Goal: Task Accomplishment & Management: Manage account settings

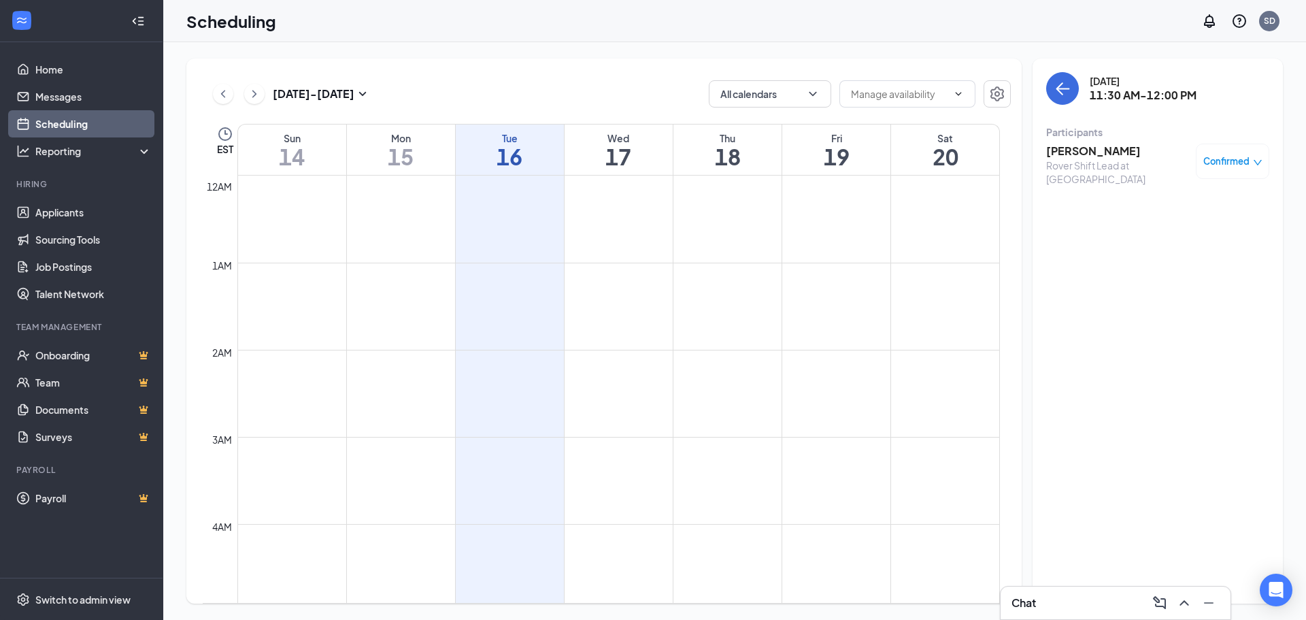
scroll to position [669, 0]
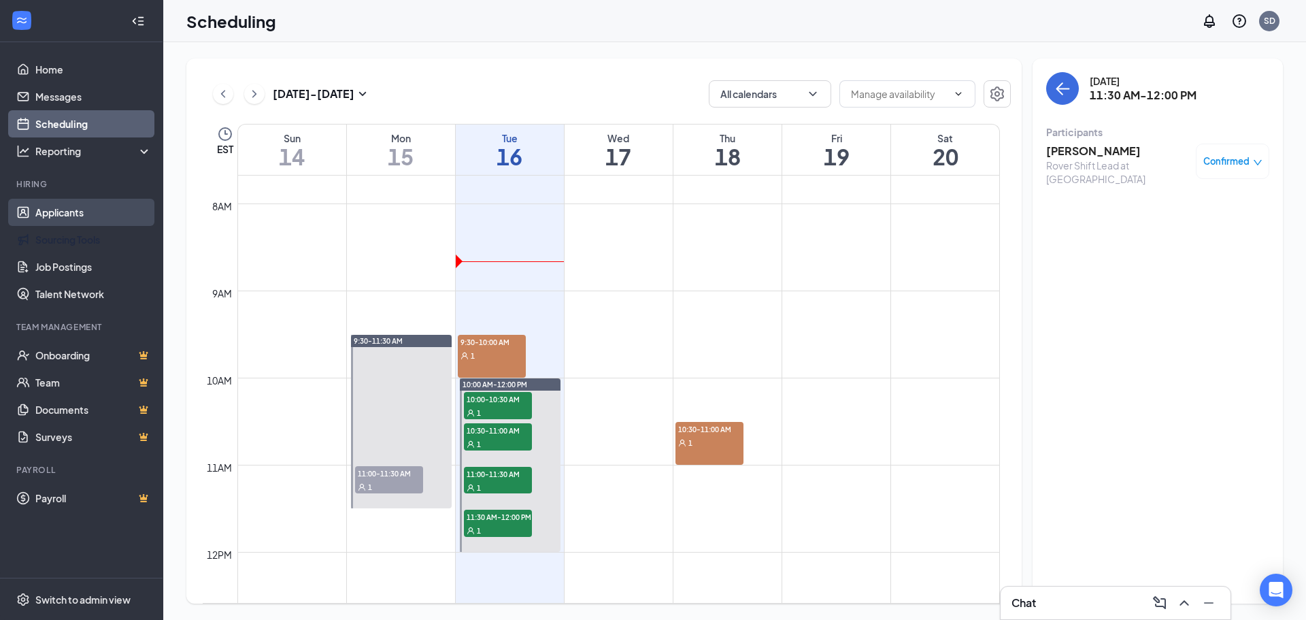
click at [73, 216] on link "Applicants" at bounding box center [93, 212] width 116 height 27
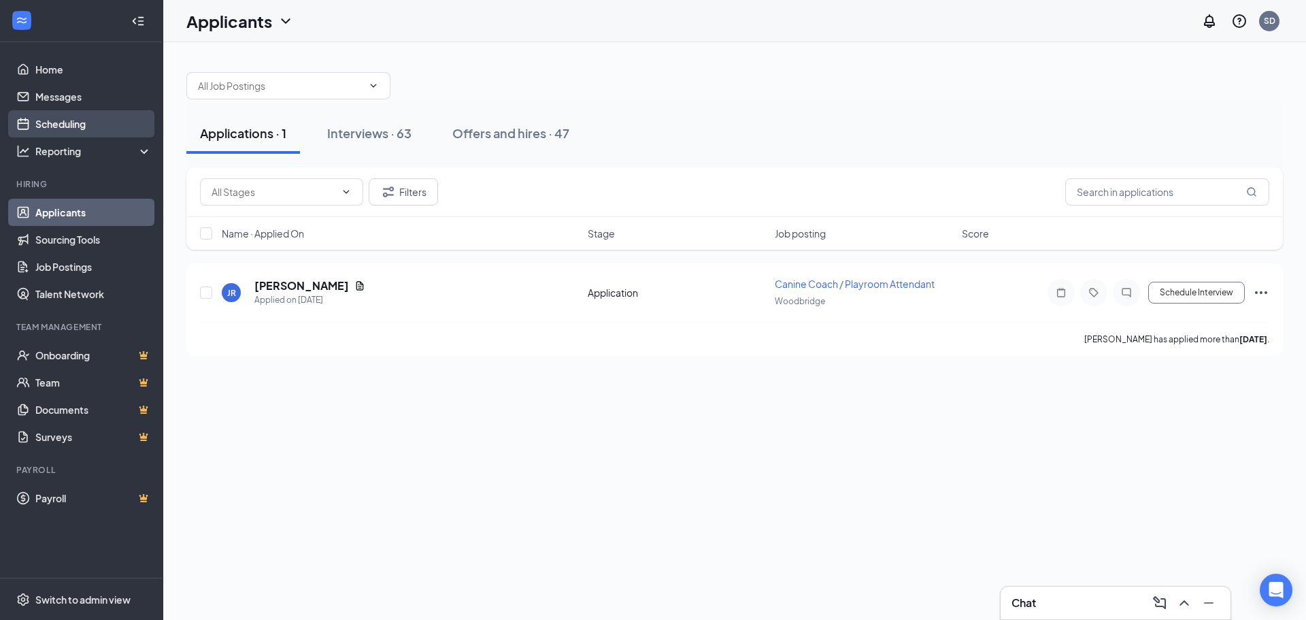
click at [92, 120] on link "Scheduling" at bounding box center [93, 123] width 116 height 27
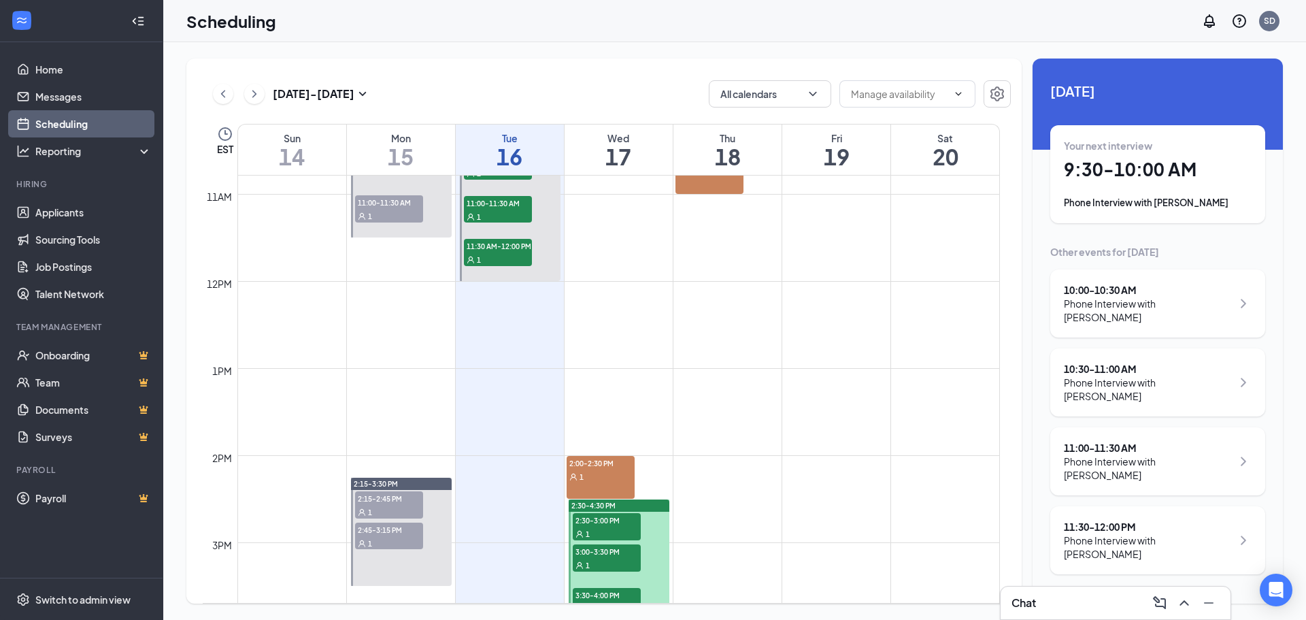
scroll to position [941, 0]
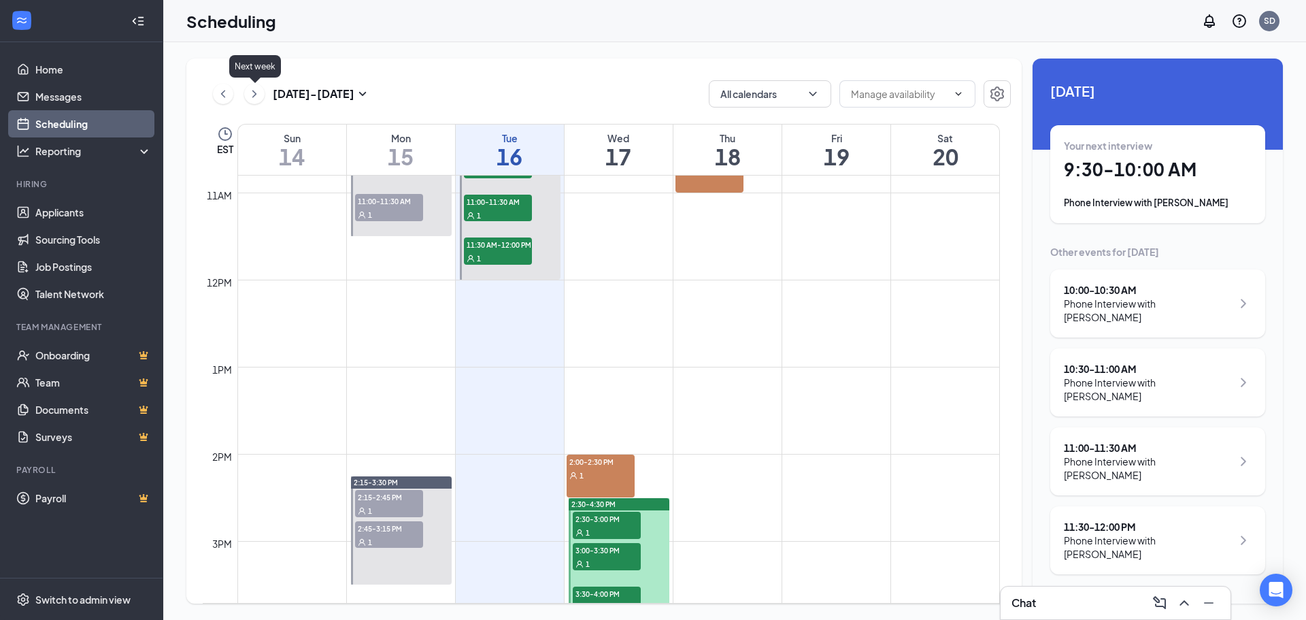
click at [258, 99] on icon "ChevronRight" at bounding box center [255, 94] width 14 height 16
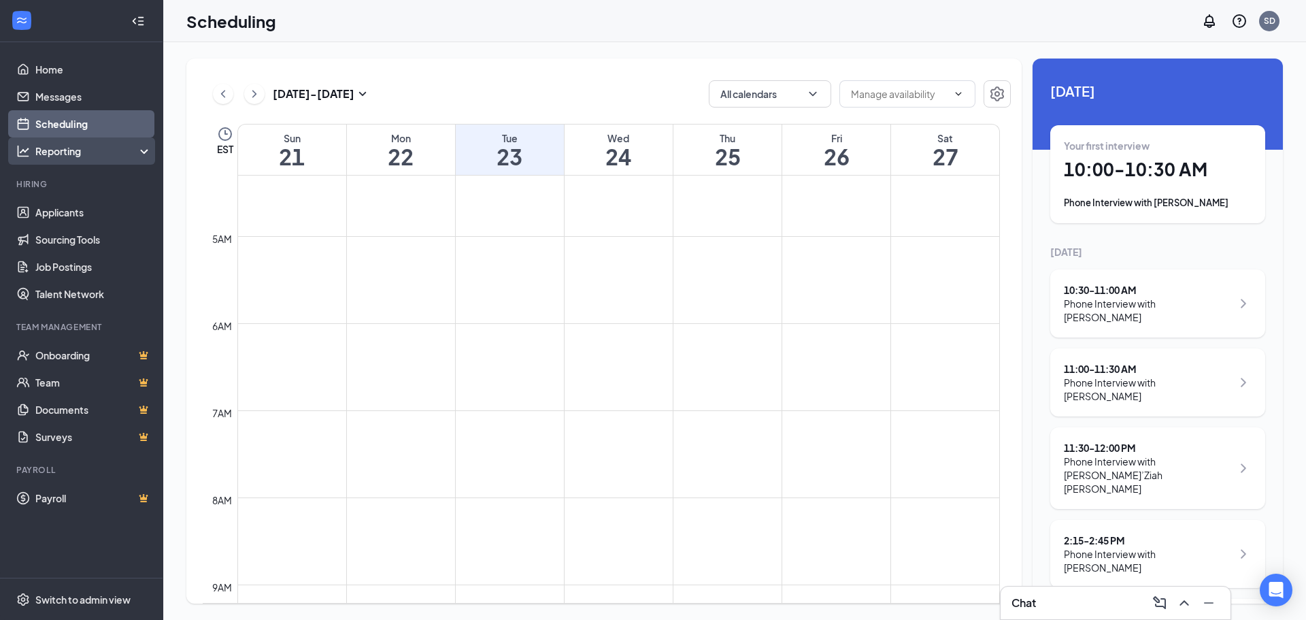
scroll to position [329, 0]
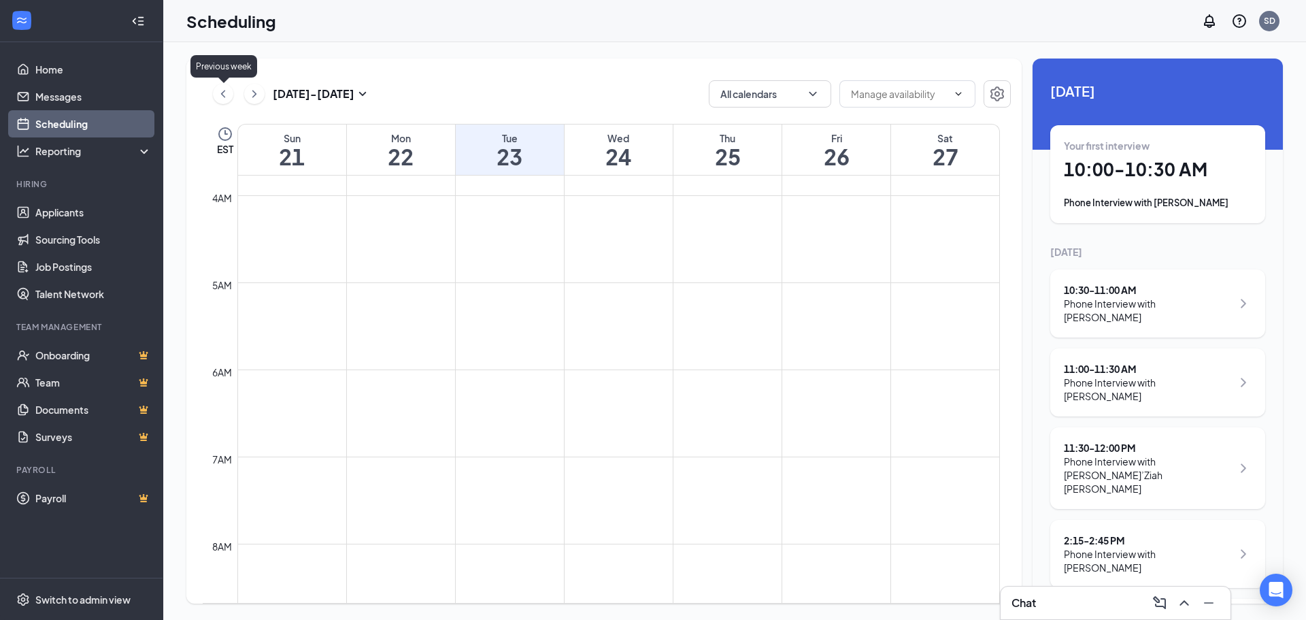
click at [226, 100] on icon "ChevronLeft" at bounding box center [223, 94] width 14 height 16
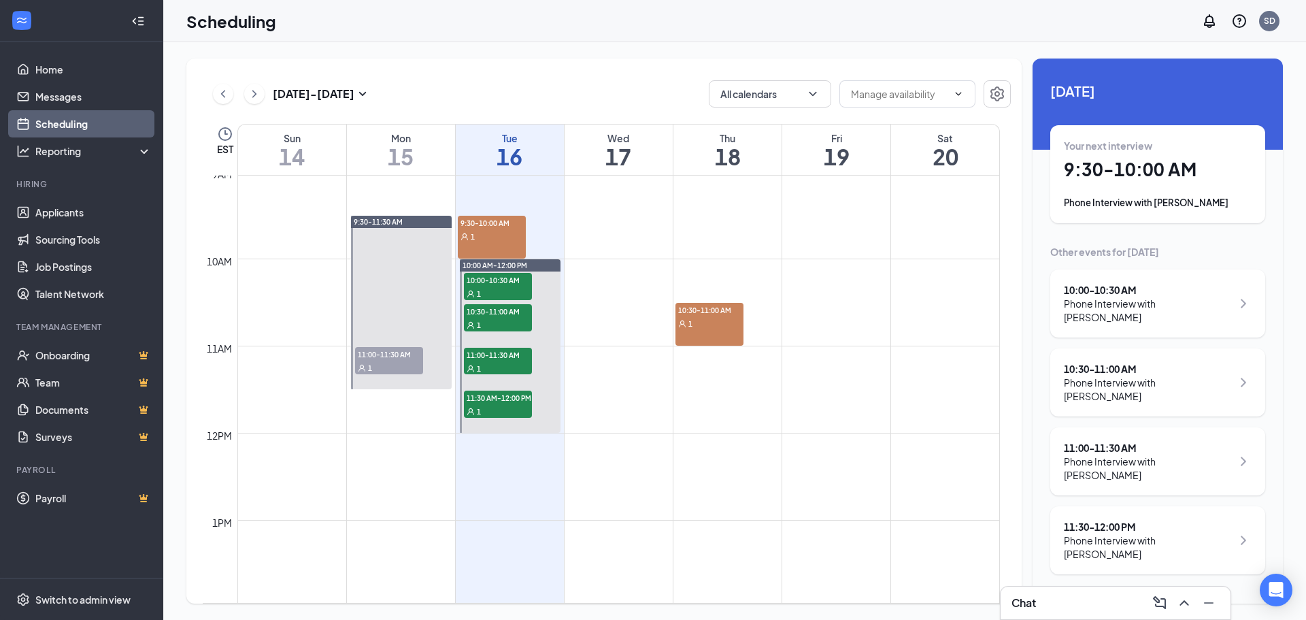
scroll to position [669, 0]
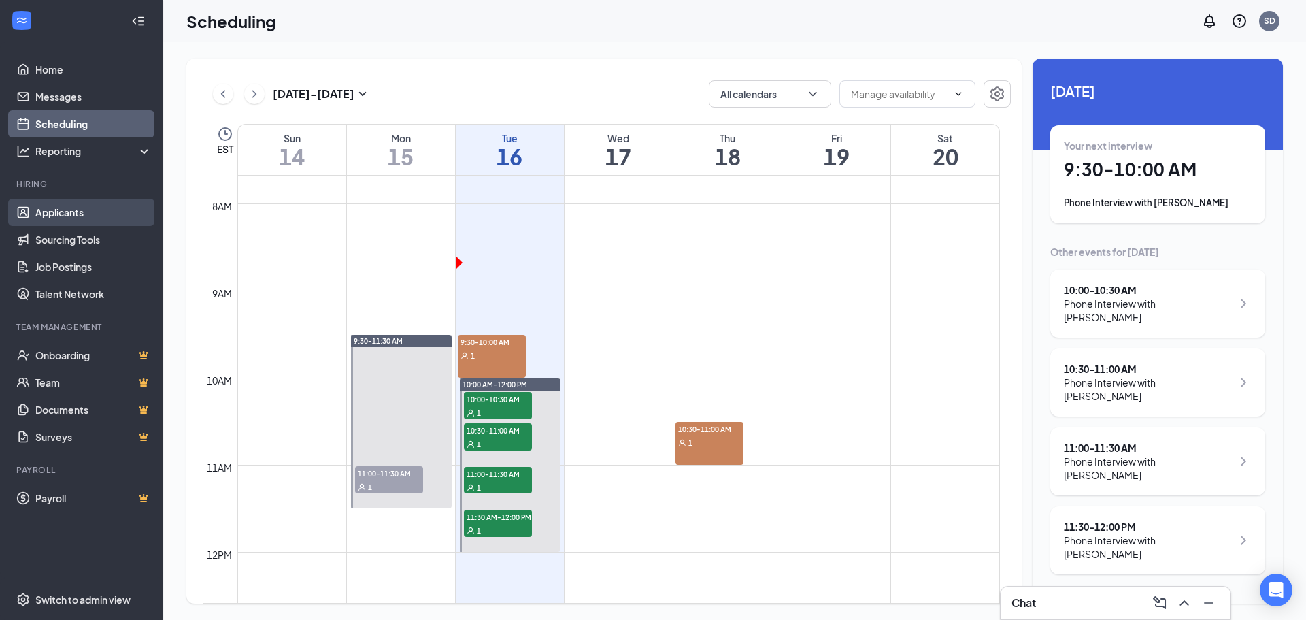
click at [86, 202] on link "Applicants" at bounding box center [93, 212] width 116 height 27
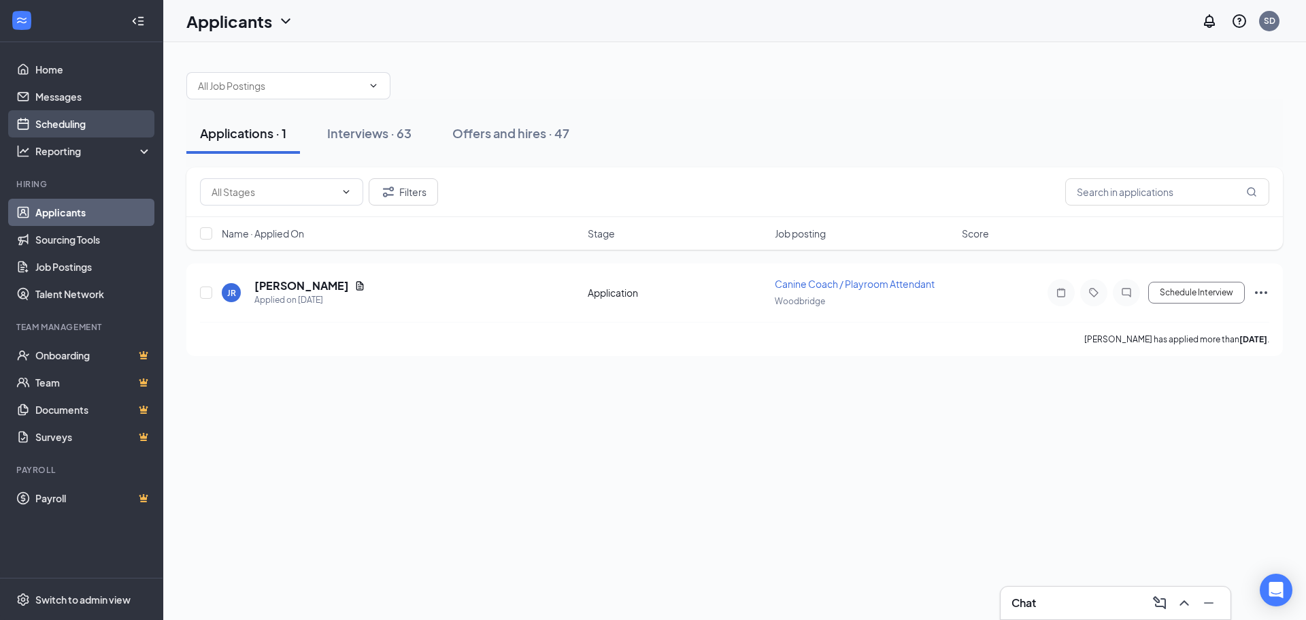
click at [72, 127] on link "Scheduling" at bounding box center [93, 123] width 116 height 27
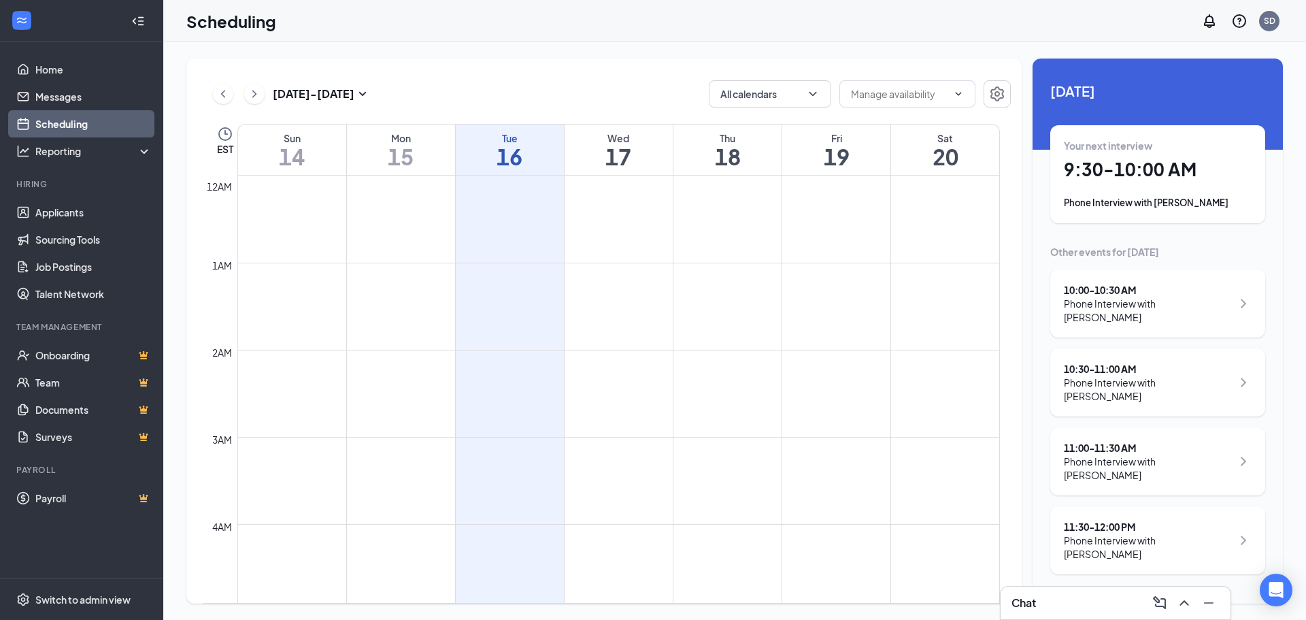
scroll to position [669, 0]
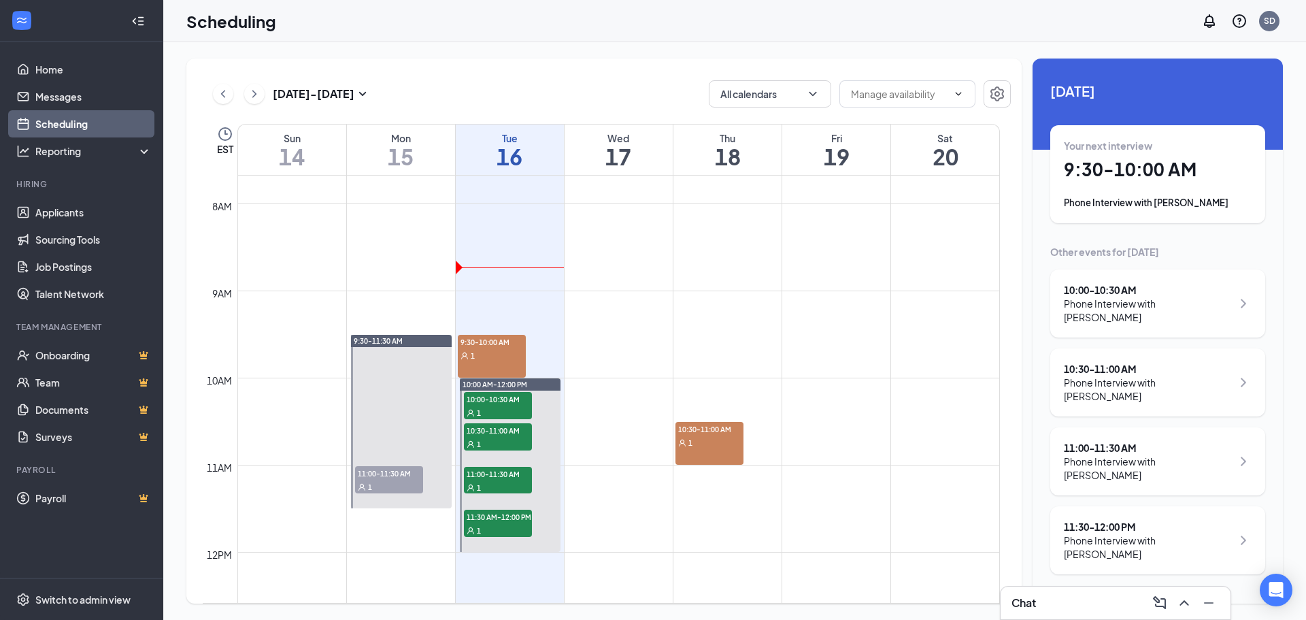
click at [495, 416] on div "1" at bounding box center [498, 412] width 68 height 14
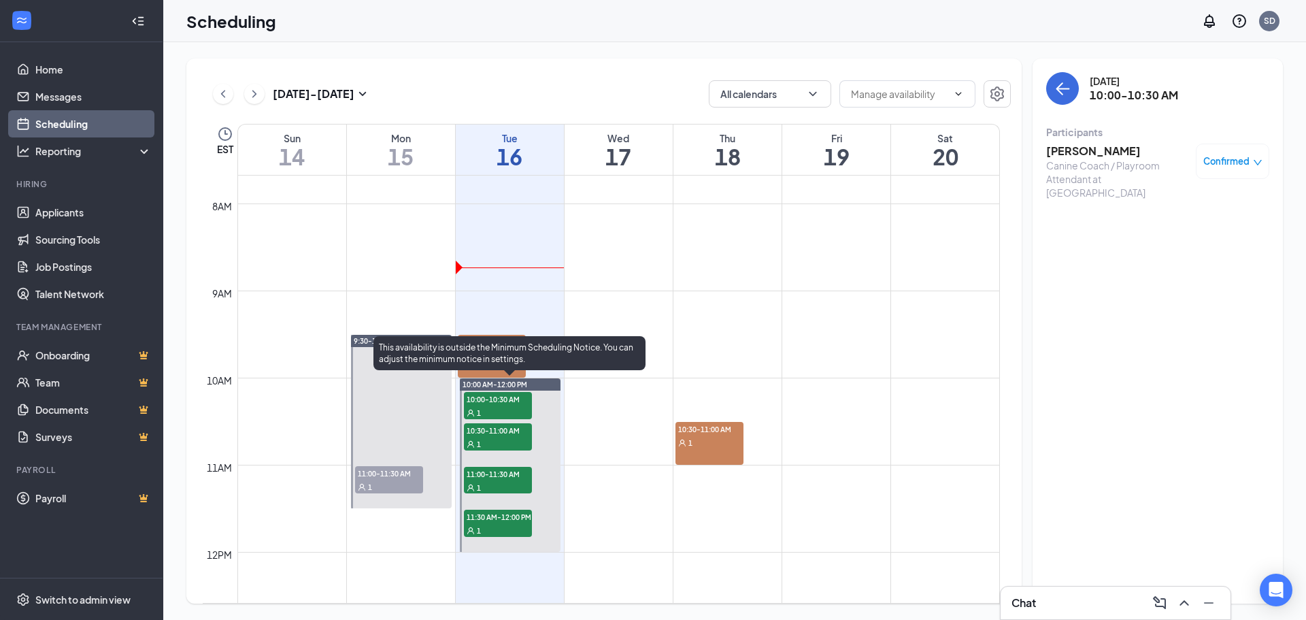
click at [502, 401] on span "10:00-10:30 AM" at bounding box center [498, 399] width 68 height 14
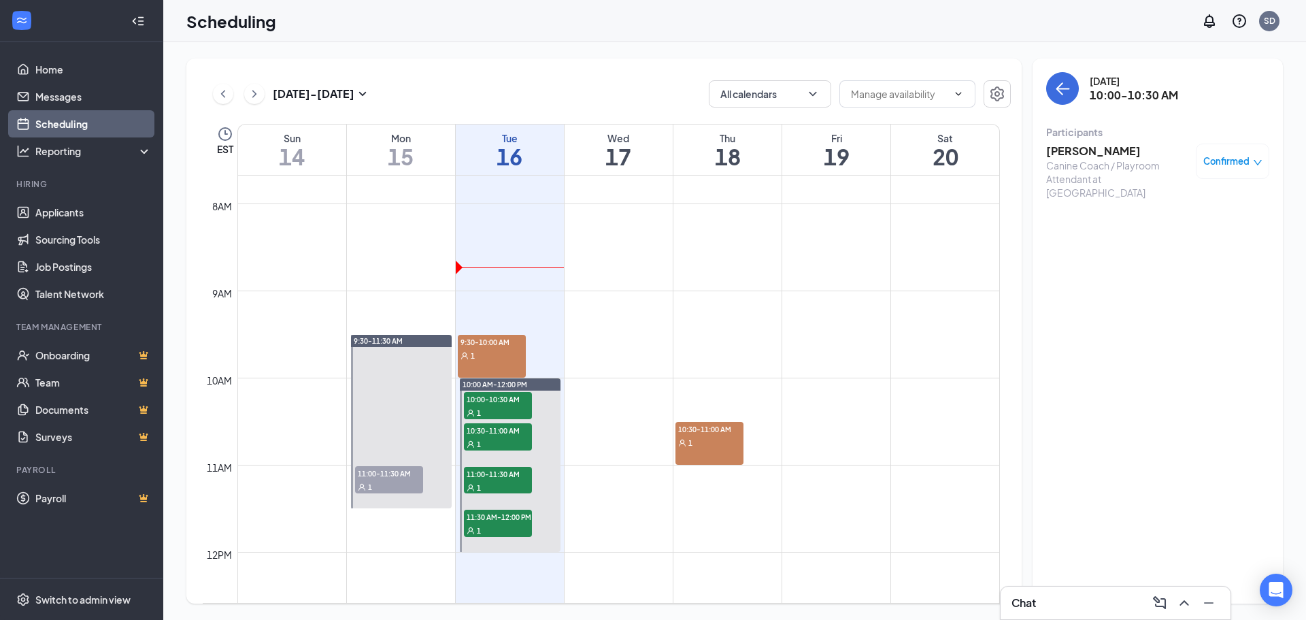
click at [1104, 153] on h3 "[PERSON_NAME]" at bounding box center [1117, 151] width 143 height 15
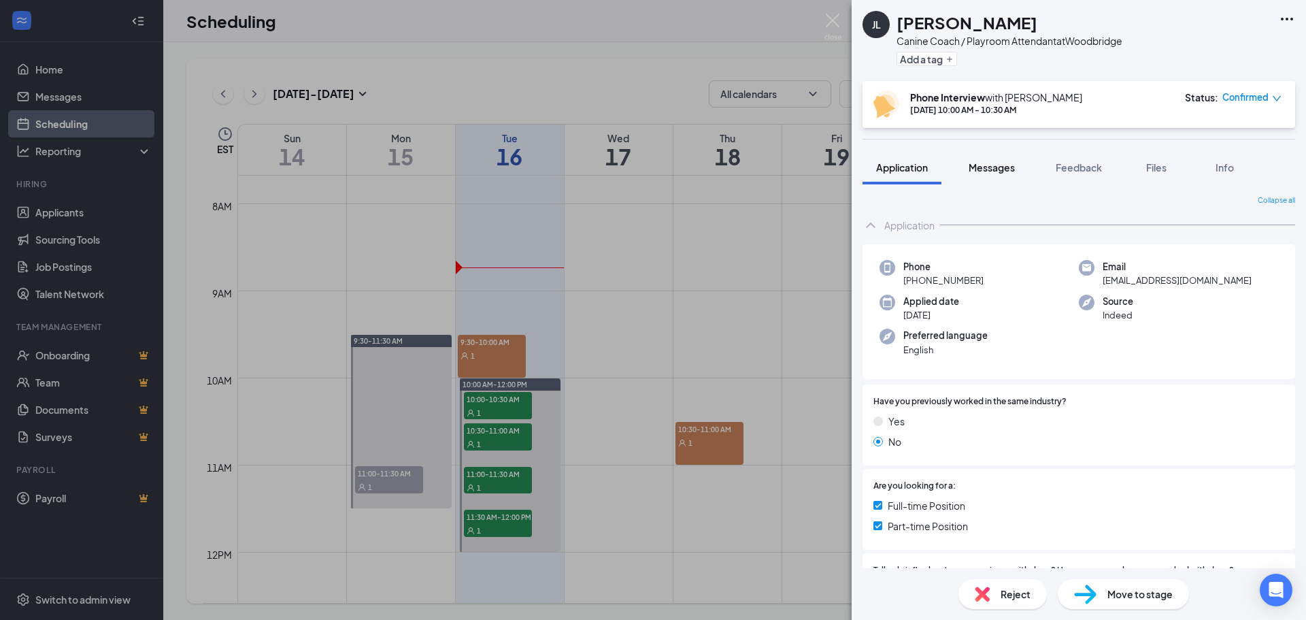
click at [973, 156] on button "Messages" at bounding box center [991, 167] width 73 height 34
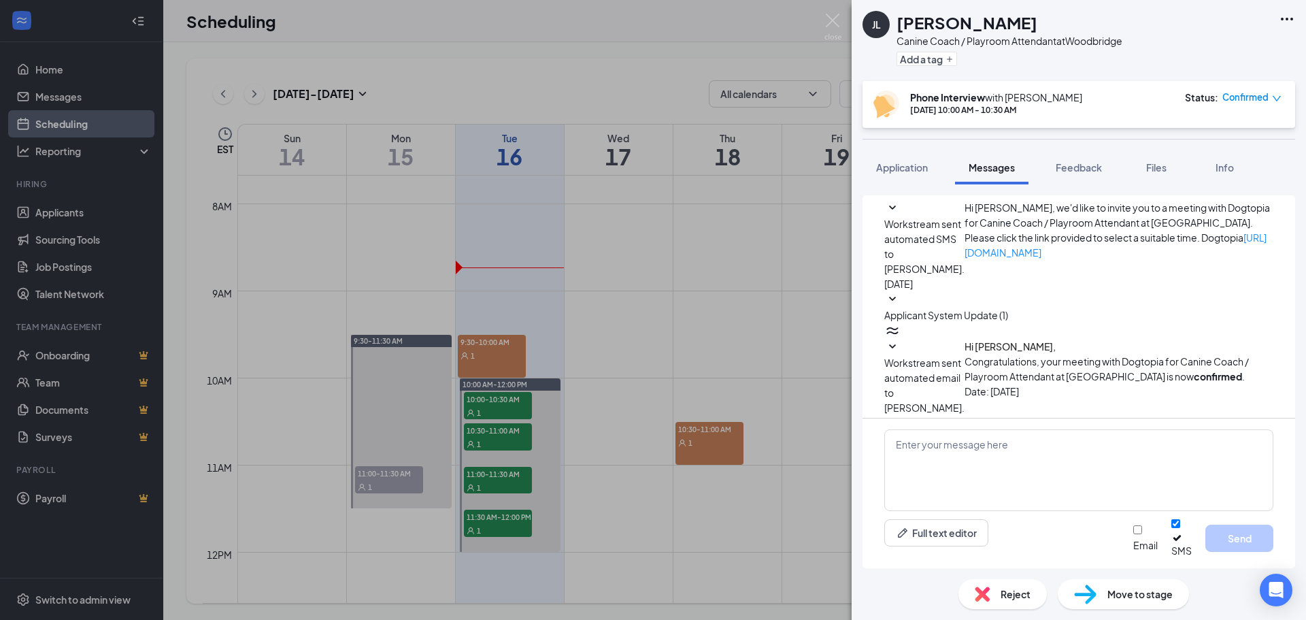
scroll to position [229, 0]
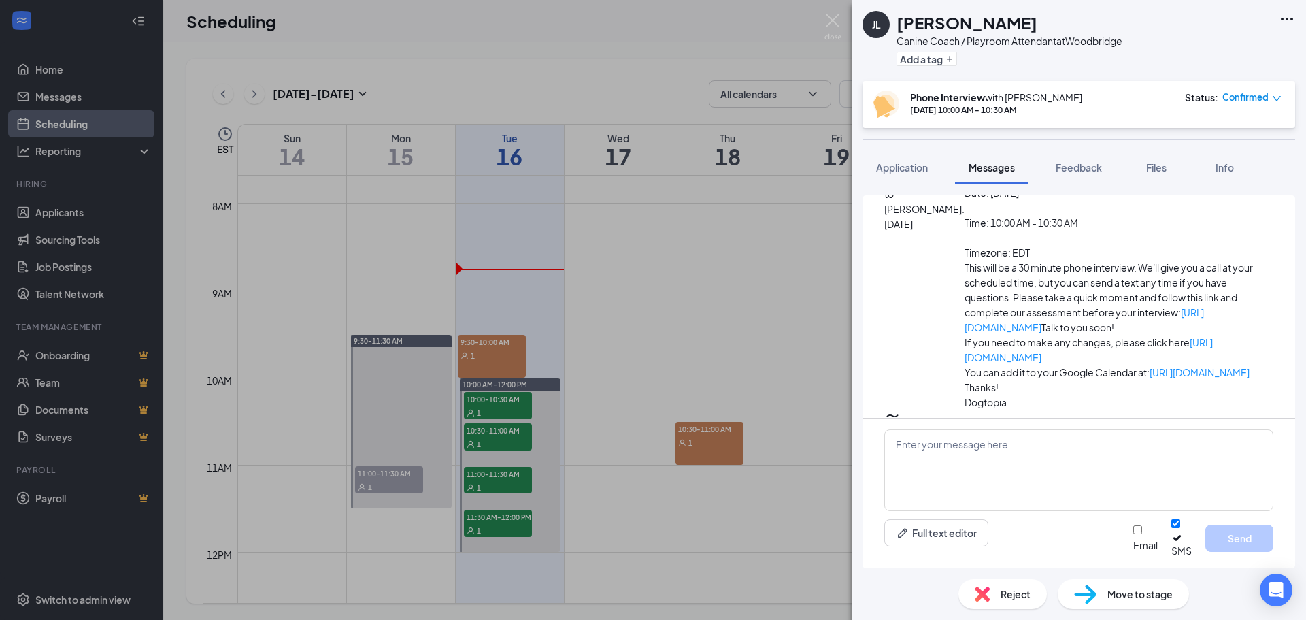
scroll to position [490, 0]
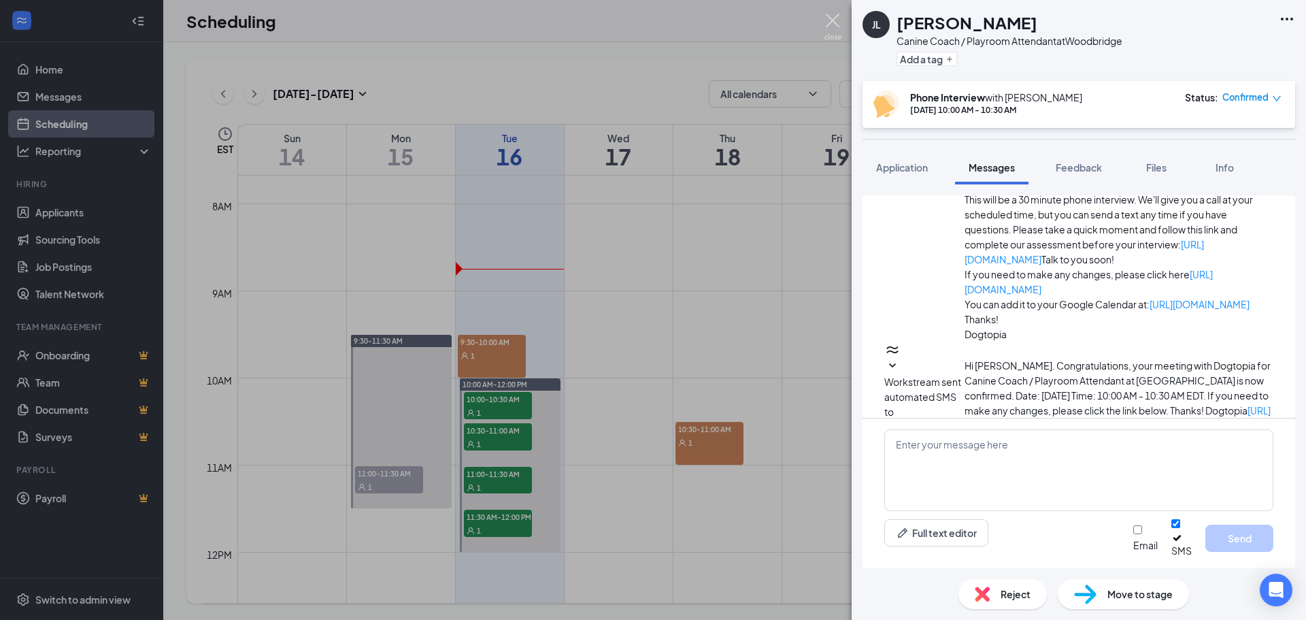
click at [835, 24] on img at bounding box center [832, 27] width 17 height 27
